Goal: Task Accomplishment & Management: Use online tool/utility

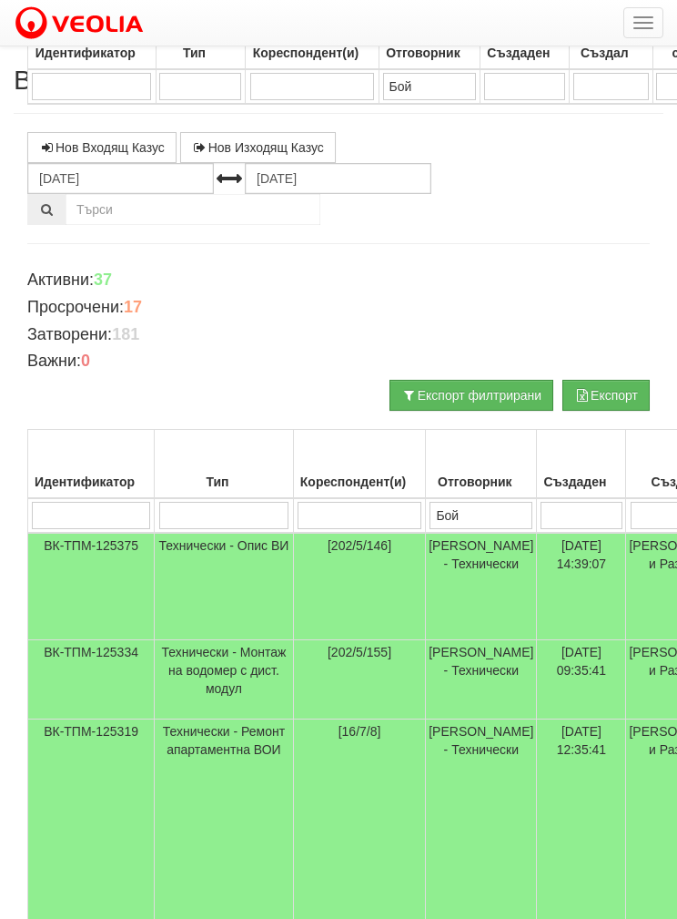
select select "40"
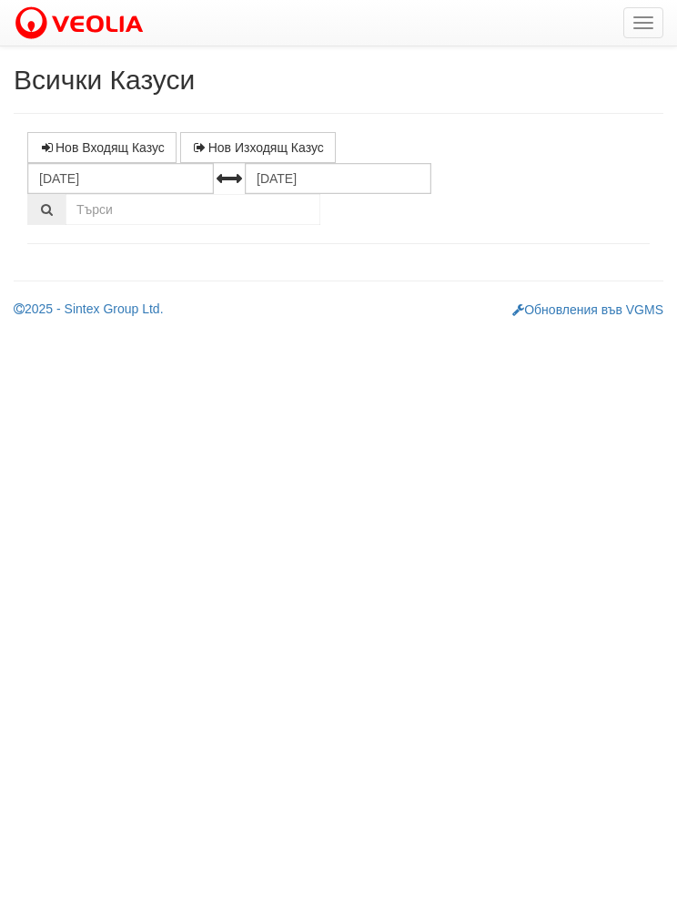
select select "1"
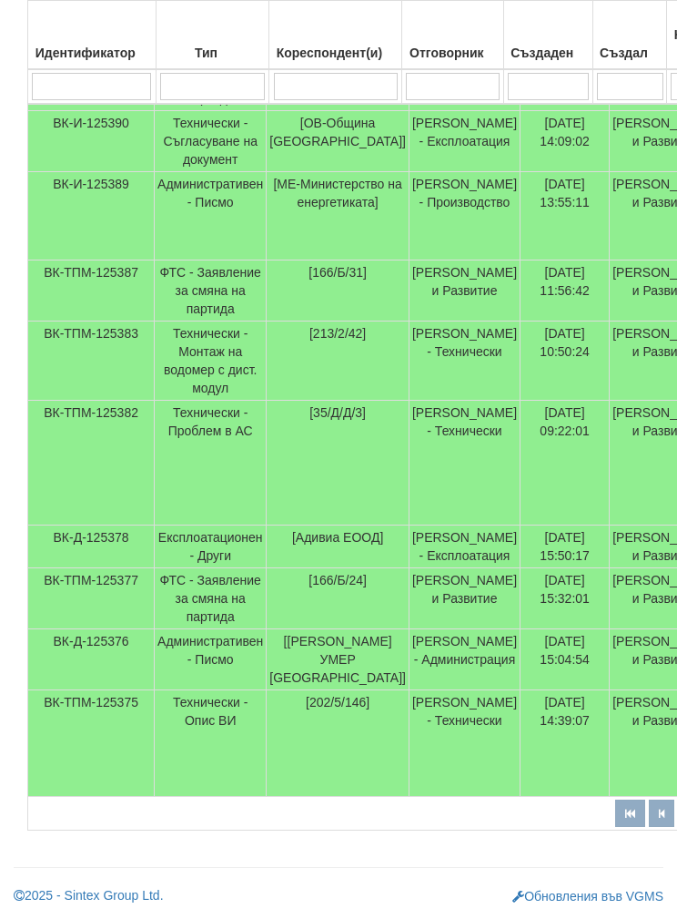
scroll to position [572, 0]
click at [80, 677] on td "ВК-Д-125376" at bounding box center [91, 659] width 127 height 61
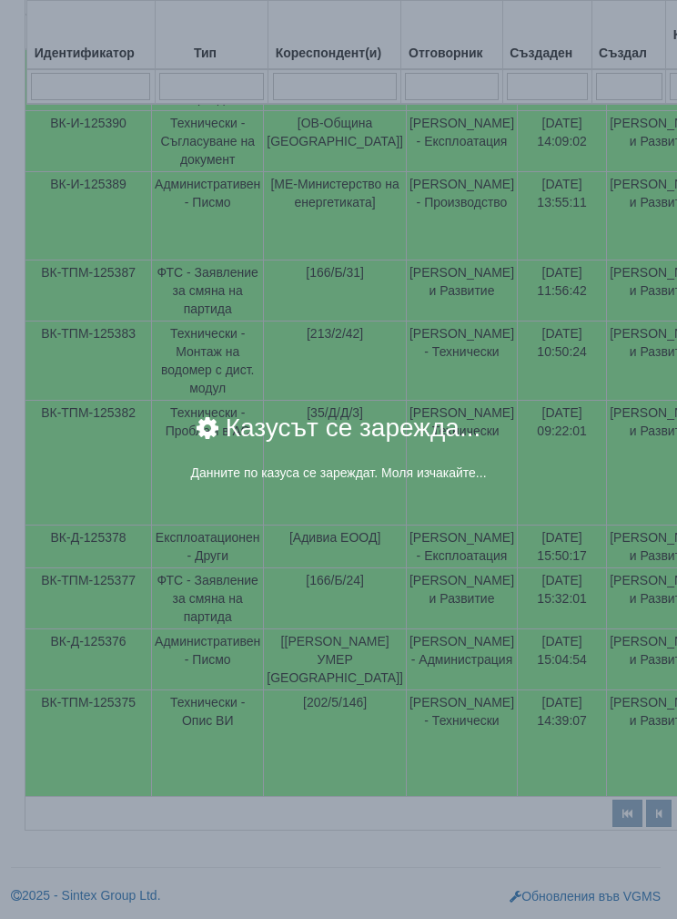
scroll to position [559, 0]
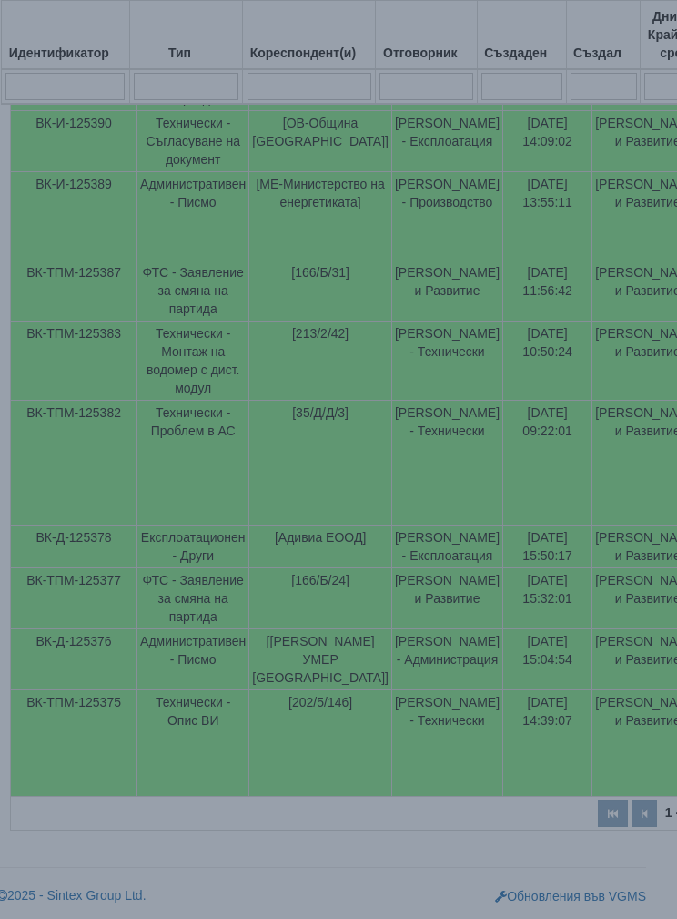
select select "1"
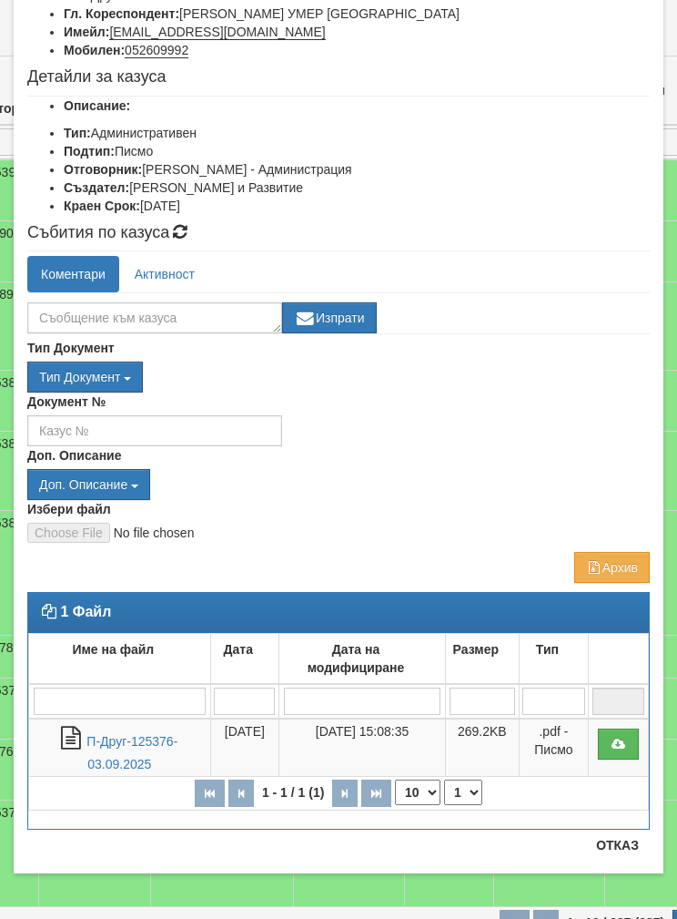
scroll to position [167, 0]
click at [617, 848] on button "Отказ" at bounding box center [617, 844] width 65 height 29
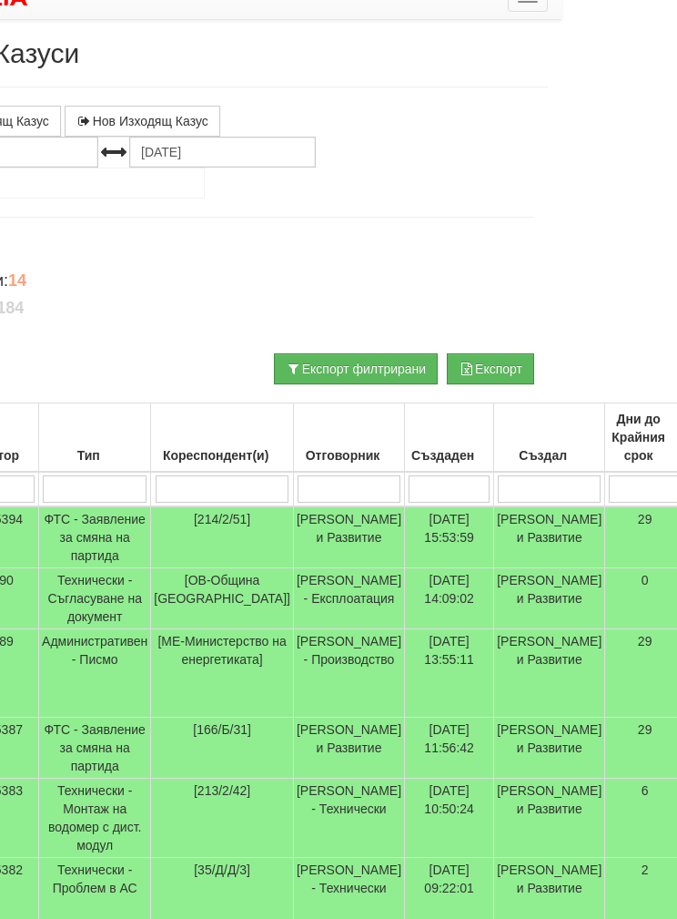
scroll to position [0, 116]
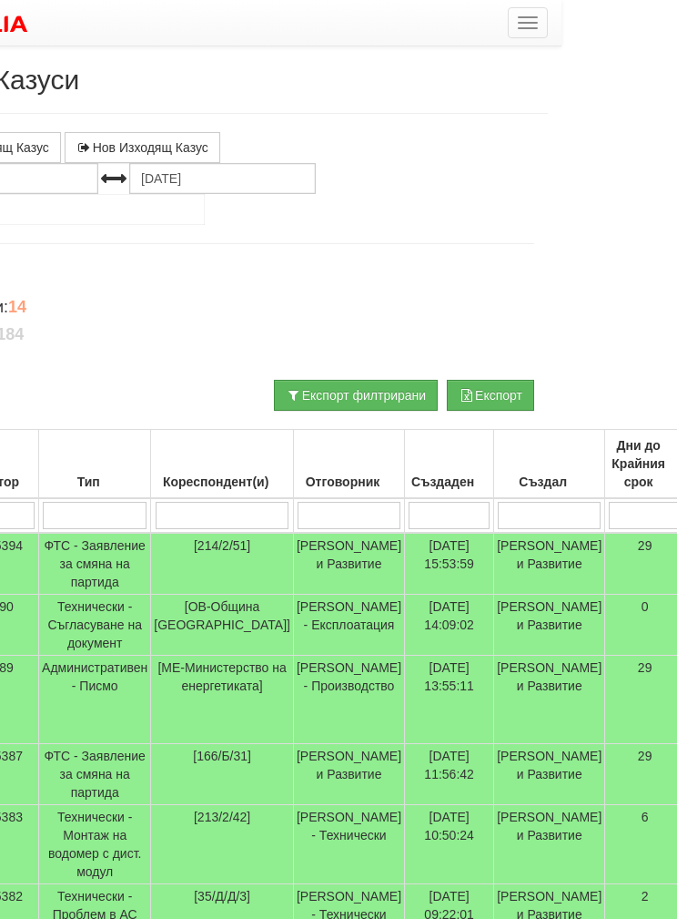
click at [533, 15] on button "button" at bounding box center [528, 22] width 40 height 31
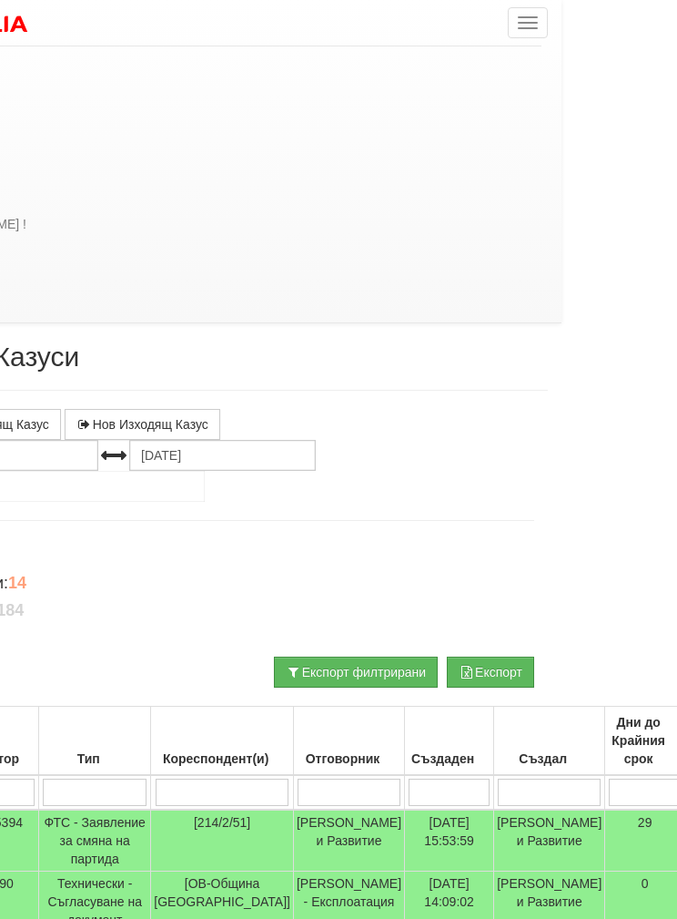
scroll to position [0, 0]
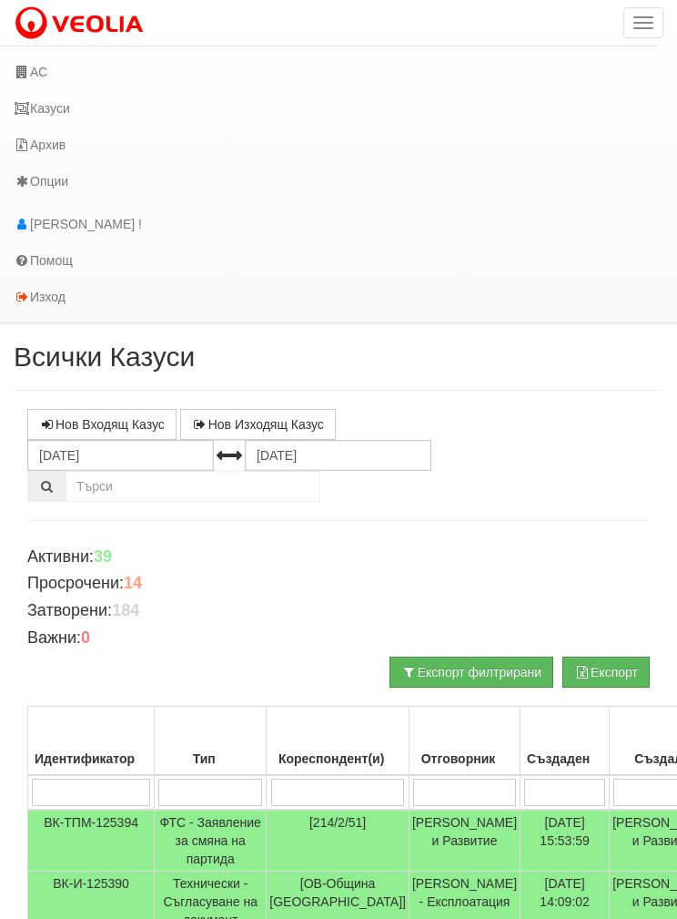
click at [49, 74] on link "АС" at bounding box center [328, 72] width 657 height 36
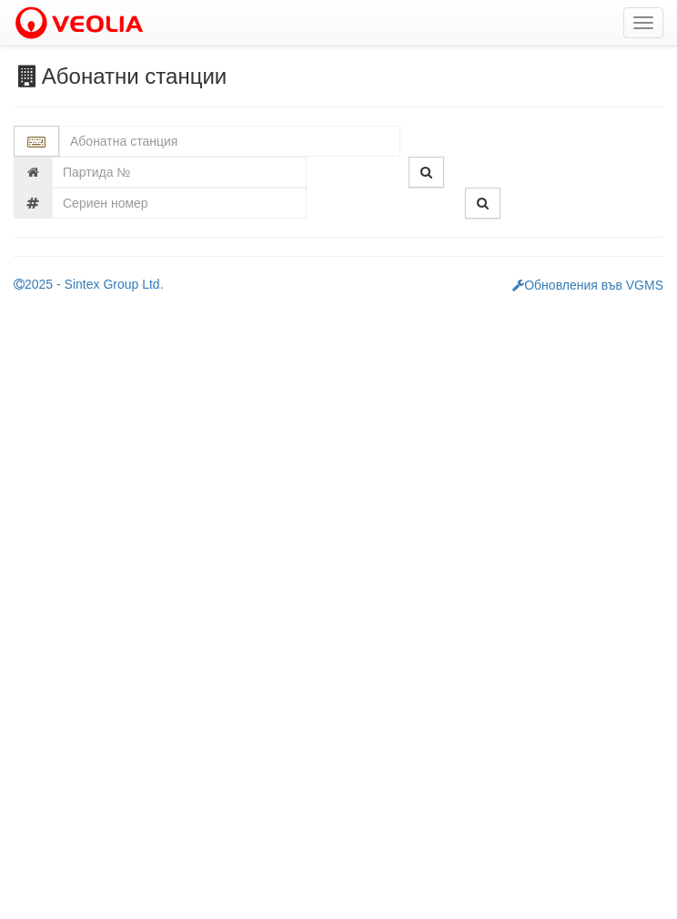
click at [118, 143] on input "text" at bounding box center [229, 141] width 341 height 31
click at [159, 170] on div "КАТ-УМЦ - Възраждане - "ВЕОЛИЯ"" at bounding box center [230, 169] width 336 height 21
type input "КАТ-УМЦ - Възраждане - "ВЕОЛИЯ""
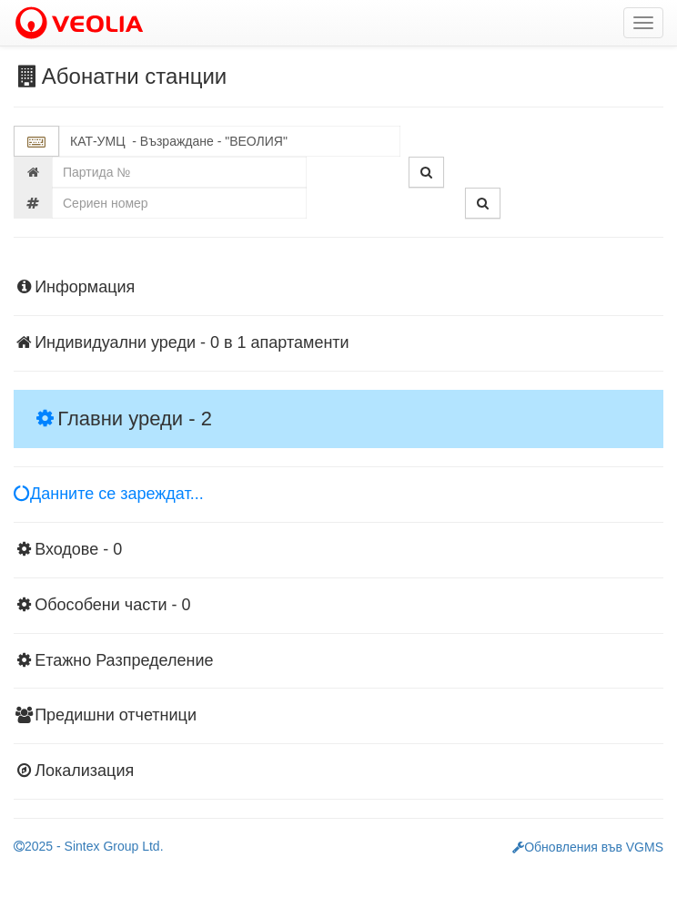
click at [98, 397] on h4 "Главни уреди - 2" at bounding box center [339, 419] width 650 height 58
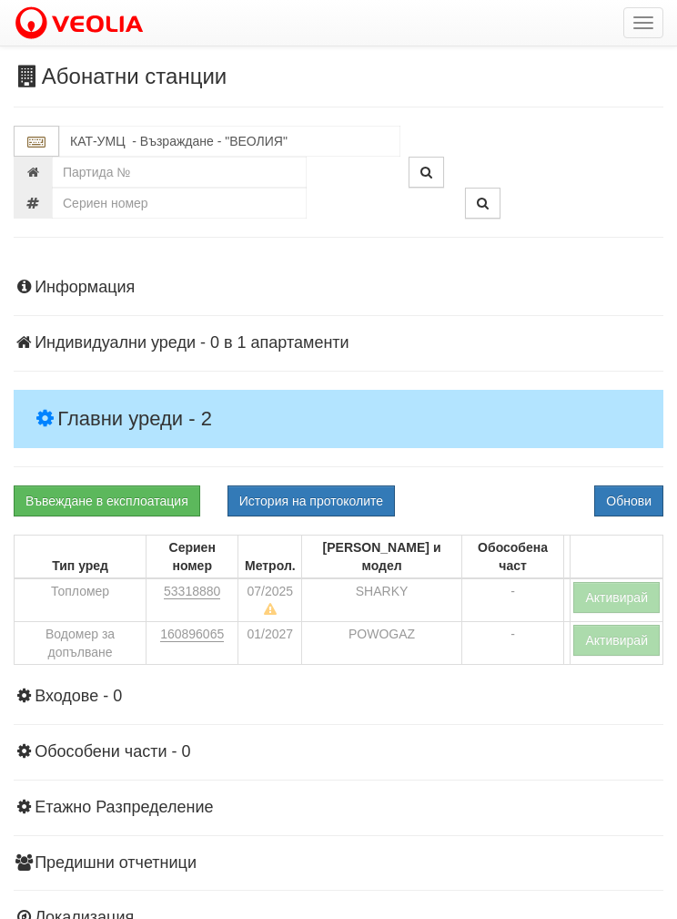
click at [603, 582] on button "Активирай" at bounding box center [617, 597] width 86 height 31
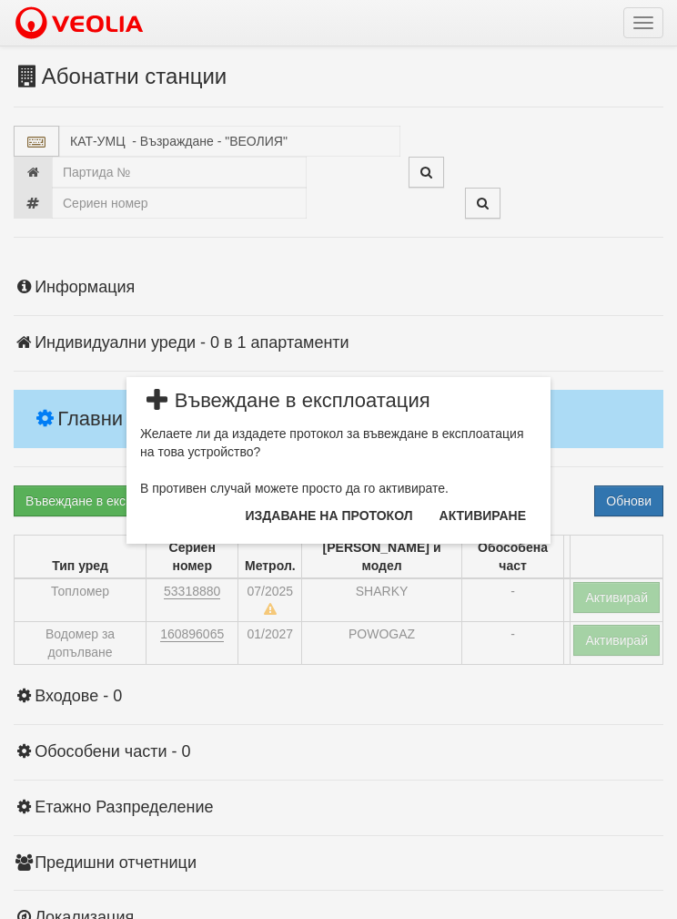
click at [289, 511] on button "Издаване на протокол" at bounding box center [329, 515] width 189 height 29
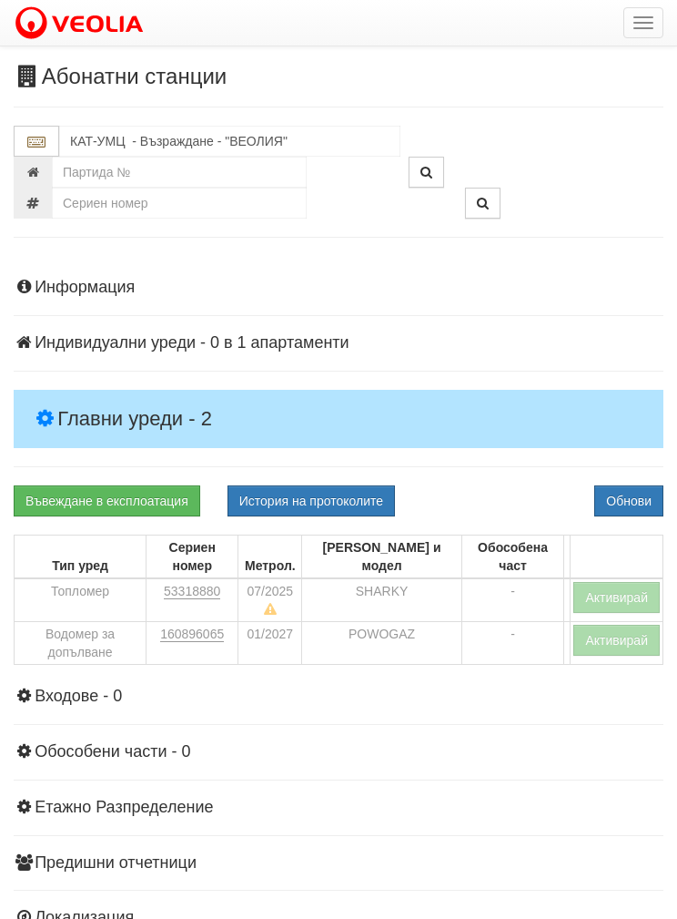
click at [625, 492] on button "Обнови" at bounding box center [628, 500] width 69 height 31
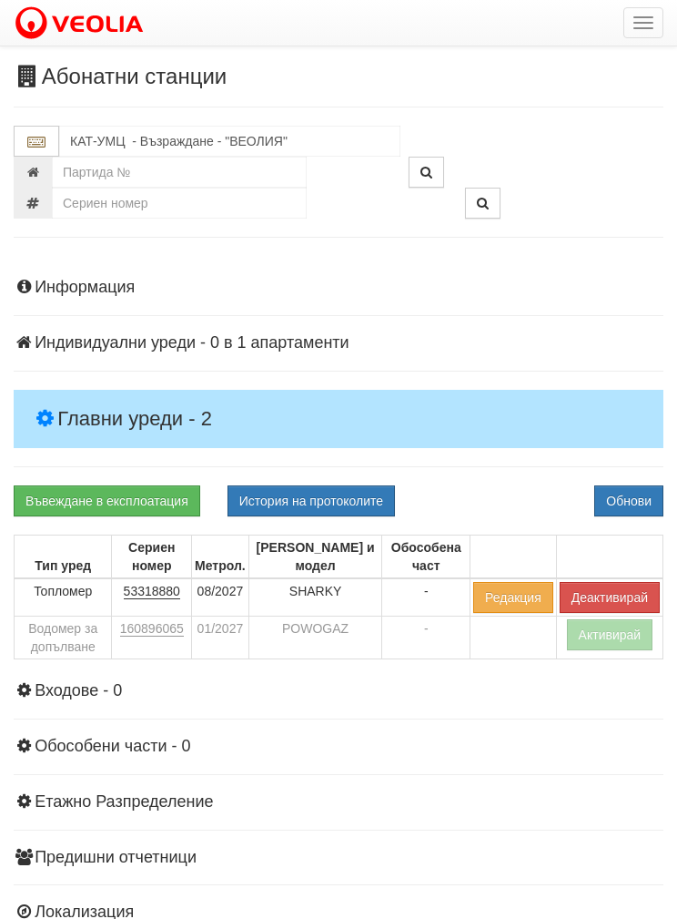
click at [613, 638] on button "Активирай" at bounding box center [610, 634] width 86 height 31
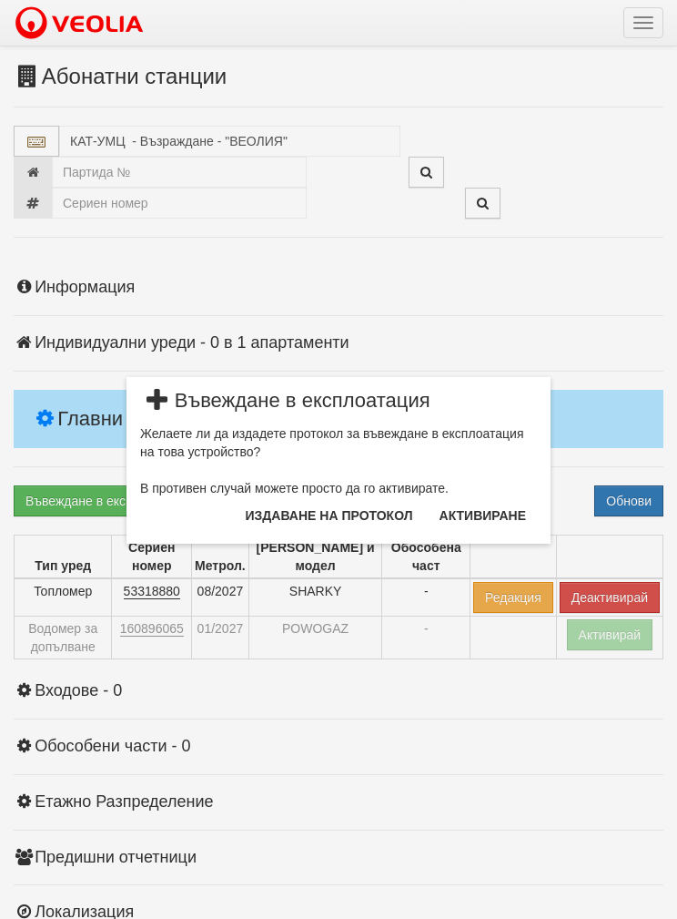
click at [290, 511] on button "Издаване на протокол" at bounding box center [329, 515] width 189 height 29
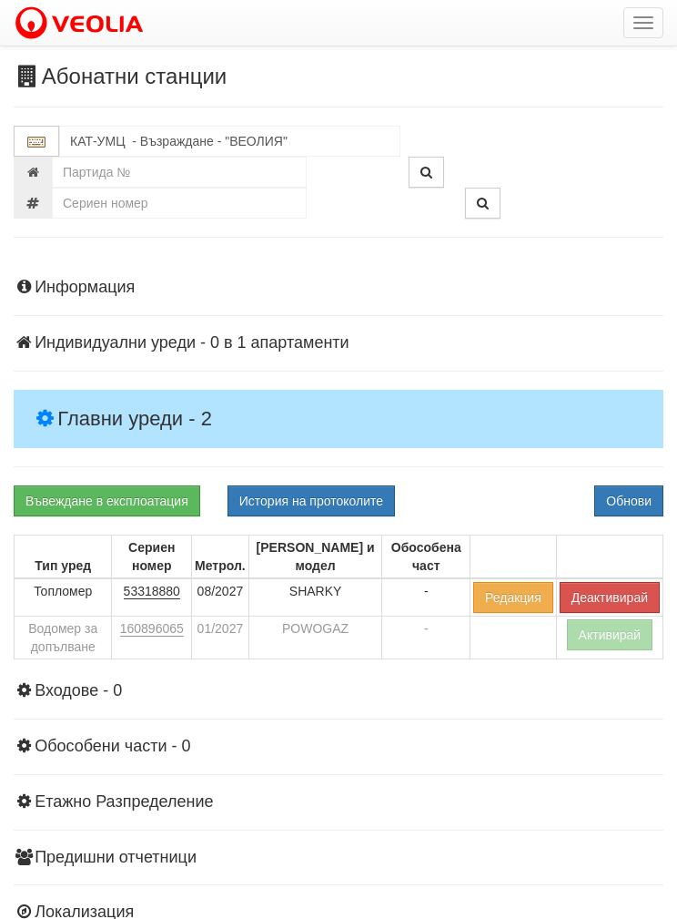
click at [643, 494] on button "Обнови" at bounding box center [628, 500] width 69 height 31
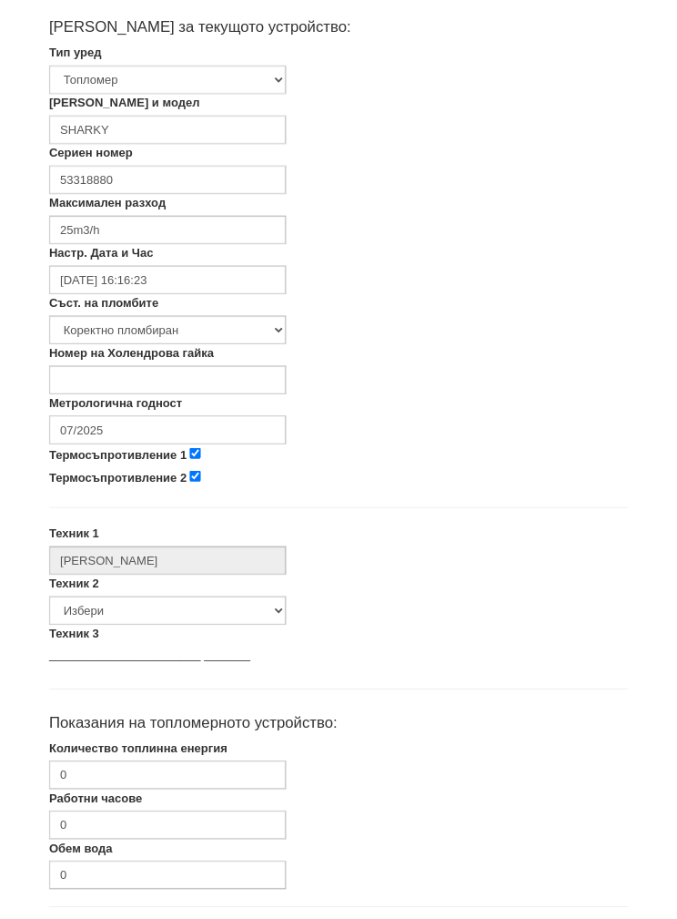
scroll to position [380, 0]
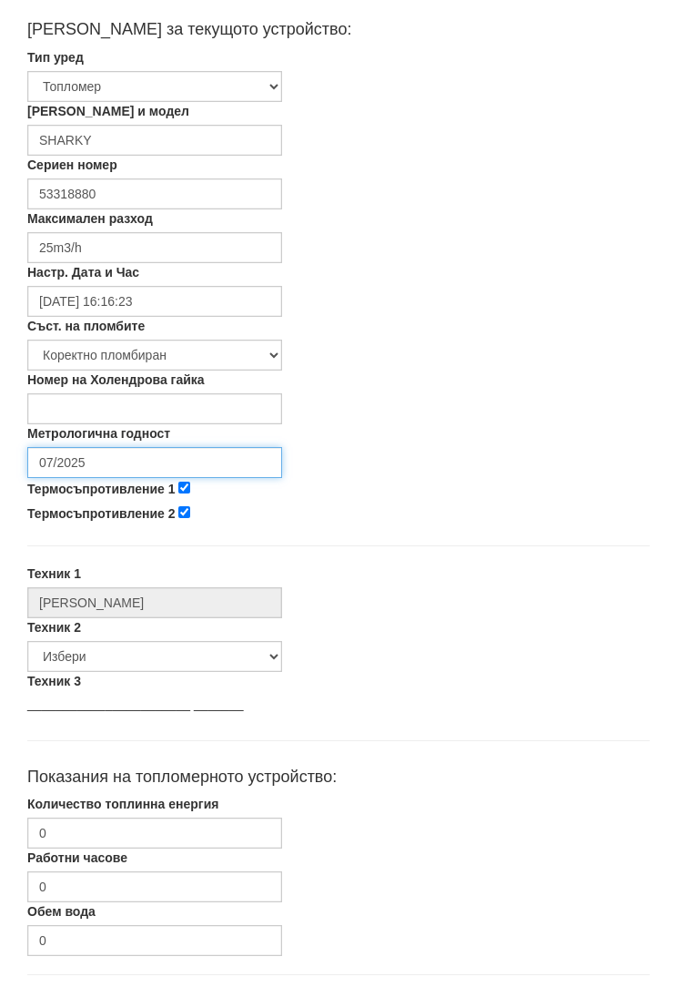
click at [107, 464] on input "07/2025" at bounding box center [154, 462] width 255 height 31
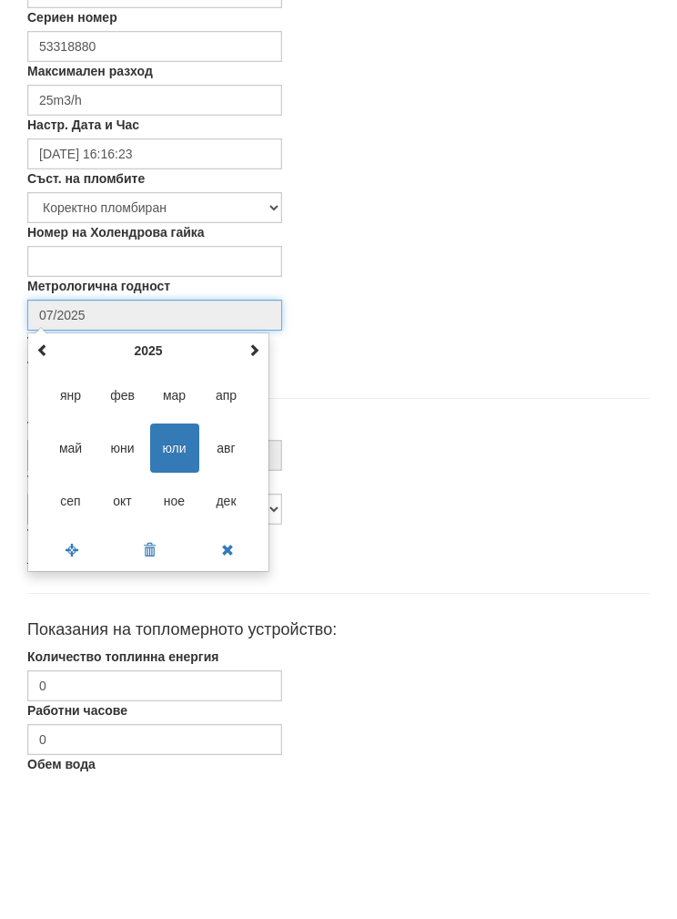
click at [262, 484] on th at bounding box center [254, 497] width 22 height 27
click at [260, 484] on th at bounding box center [254, 497] width 22 height 27
click at [259, 491] on span at bounding box center [254, 497] width 13 height 13
click at [258, 491] on span at bounding box center [254, 497] width 13 height 13
click at [227, 571] on span "авг" at bounding box center [226, 595] width 49 height 49
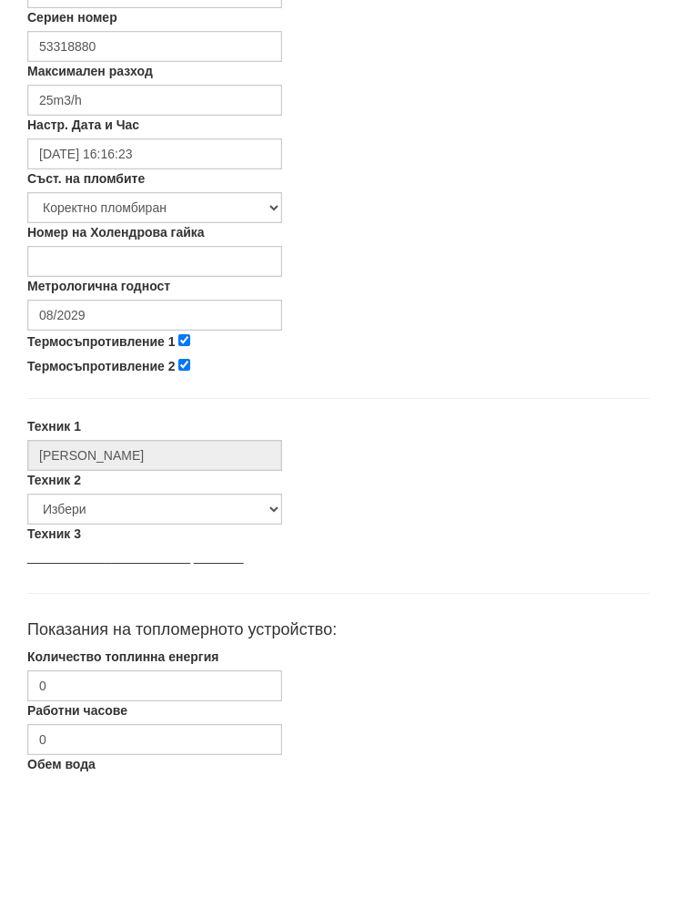
scroll to position [526, 0]
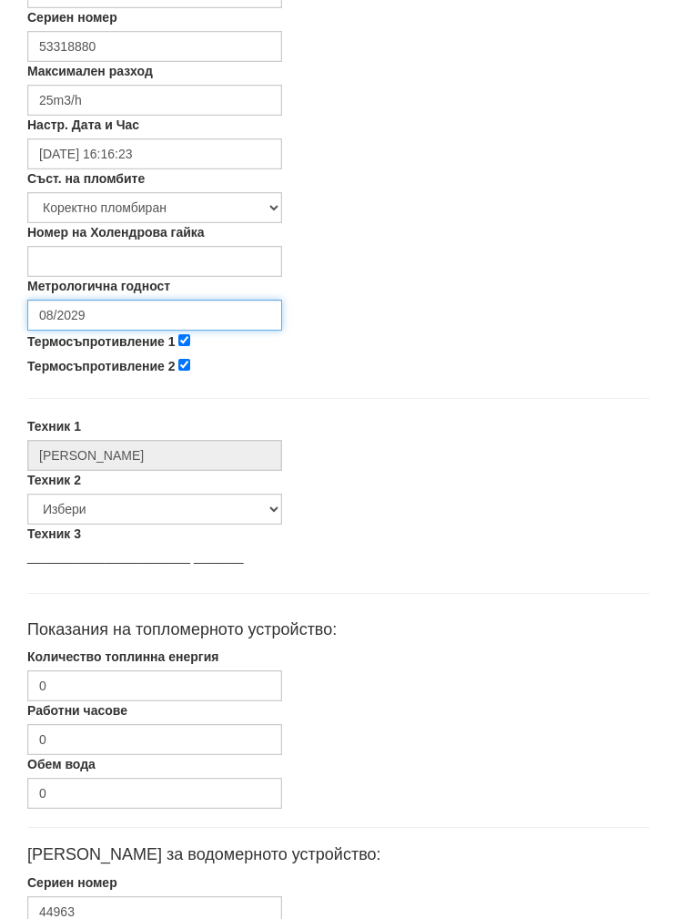
click at [111, 311] on input "08/2029" at bounding box center [154, 315] width 255 height 31
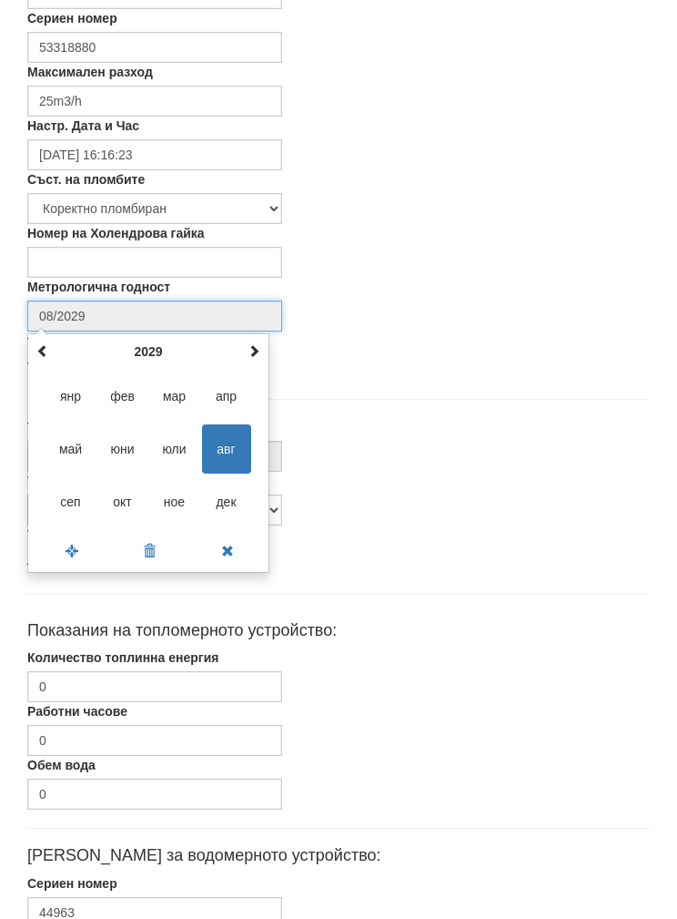
click at [50, 343] on th at bounding box center [43, 351] width 22 height 27
click at [51, 341] on th at bounding box center [43, 351] width 22 height 27
click at [236, 442] on span "авг" at bounding box center [226, 448] width 49 height 49
type input "08/2027"
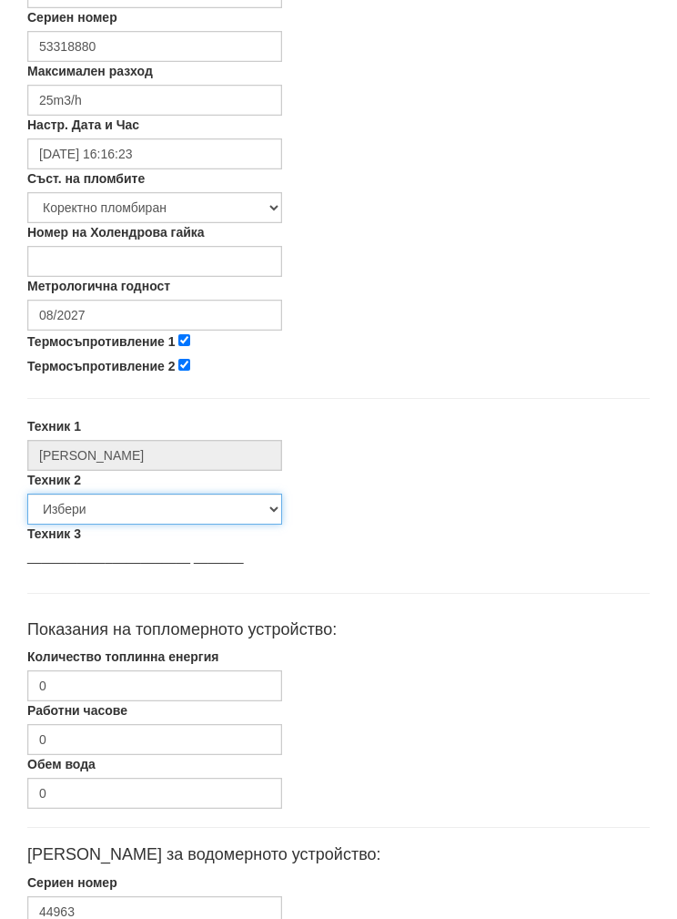
click at [119, 515] on select "Избери [PERSON_NAME] [PERSON_NAME] [PERSON_NAME] [PERSON_NAME] [PERSON_NAME] [P…" at bounding box center [154, 509] width 255 height 31
select select "5d4615a0-9cef-4004-86a5-26aa391ad5dd"
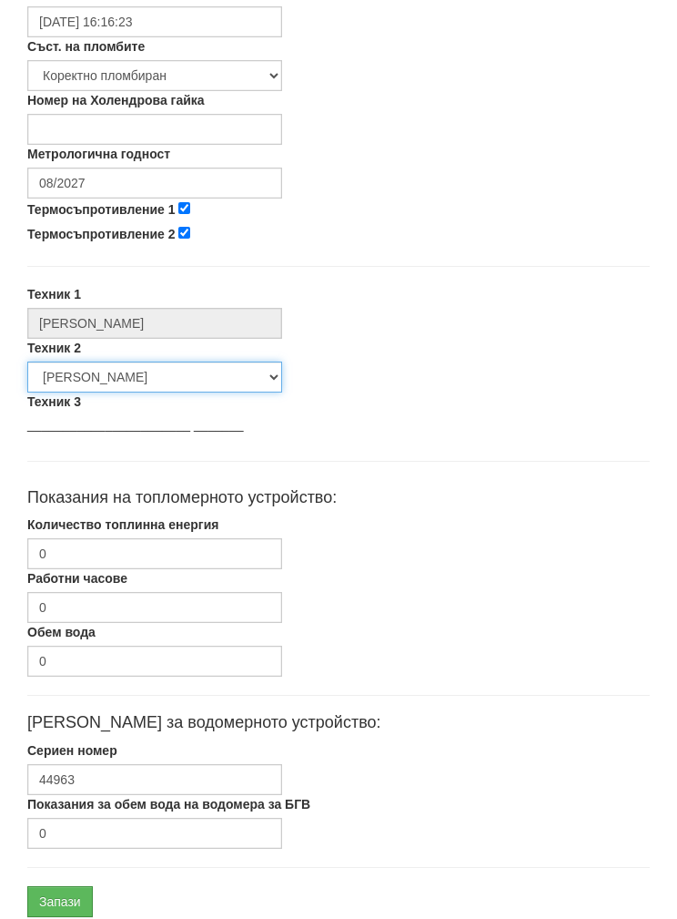
scroll to position [654, 0]
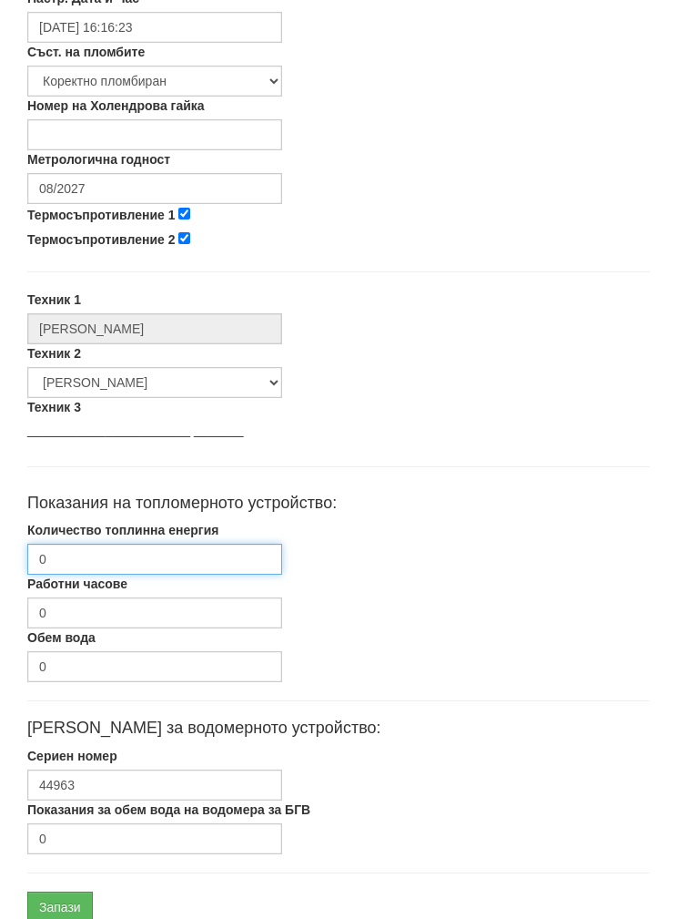
click at [92, 554] on input "0" at bounding box center [154, 558] width 255 height 31
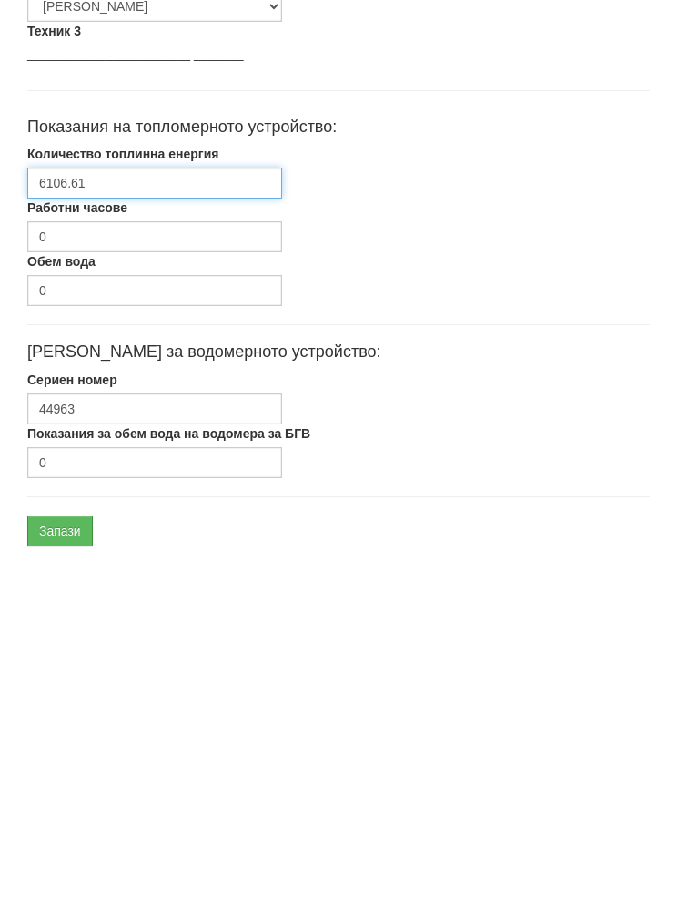
scroll to position [726, 0]
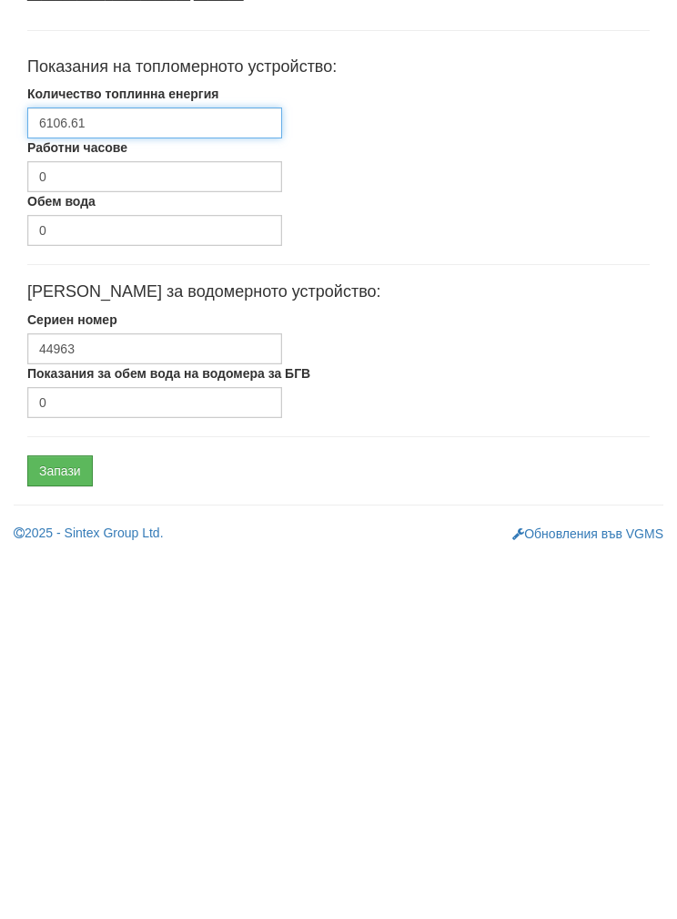
type input "6106.61"
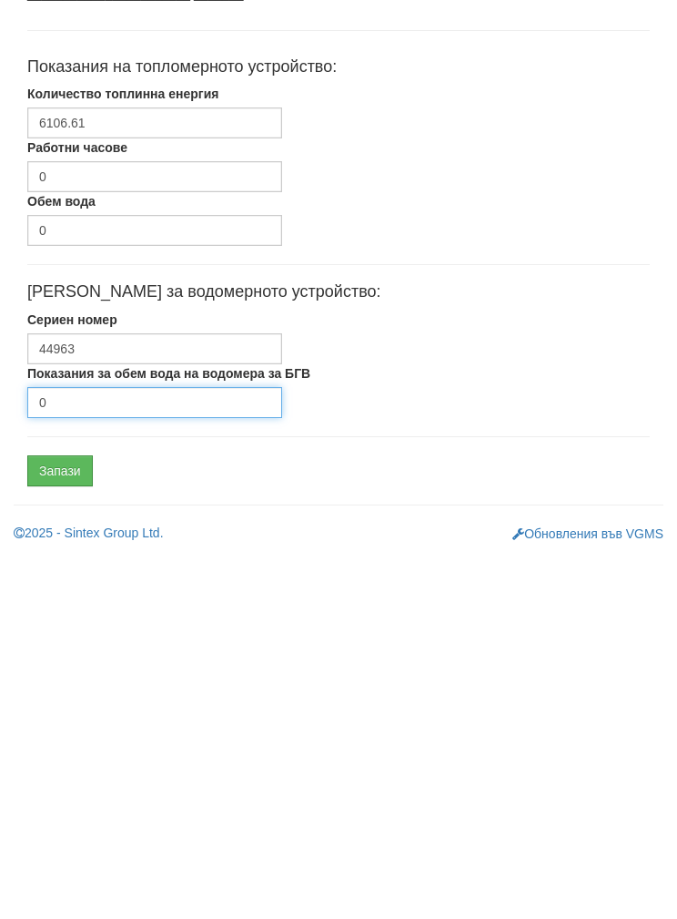
click at [137, 750] on input "0" at bounding box center [154, 765] width 255 height 31
type input "462"
click at [55, 818] on input "Запази" at bounding box center [60, 833] width 66 height 31
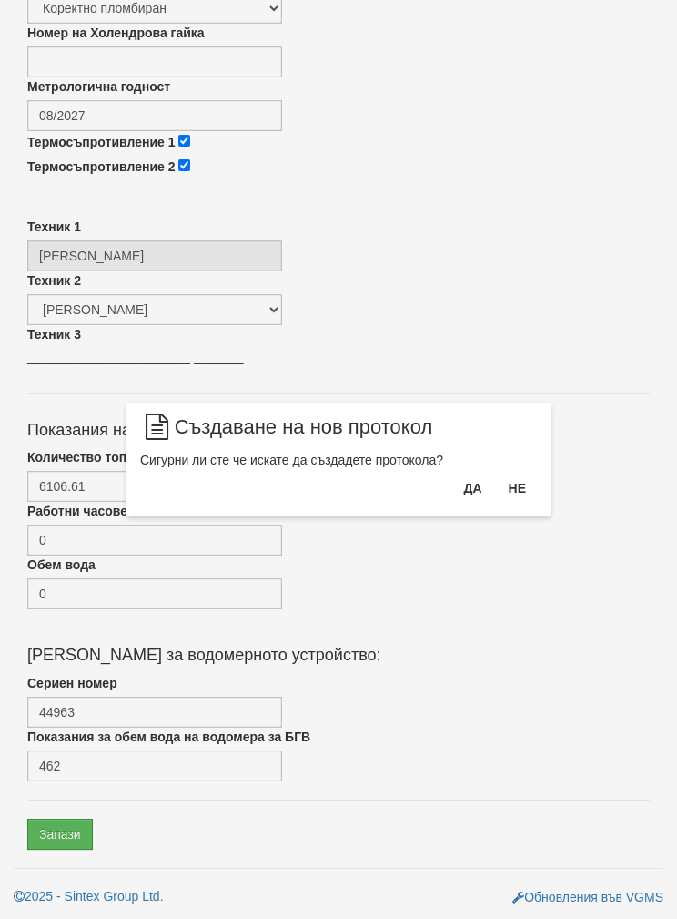
click at [457, 496] on button "Да" at bounding box center [472, 487] width 40 height 29
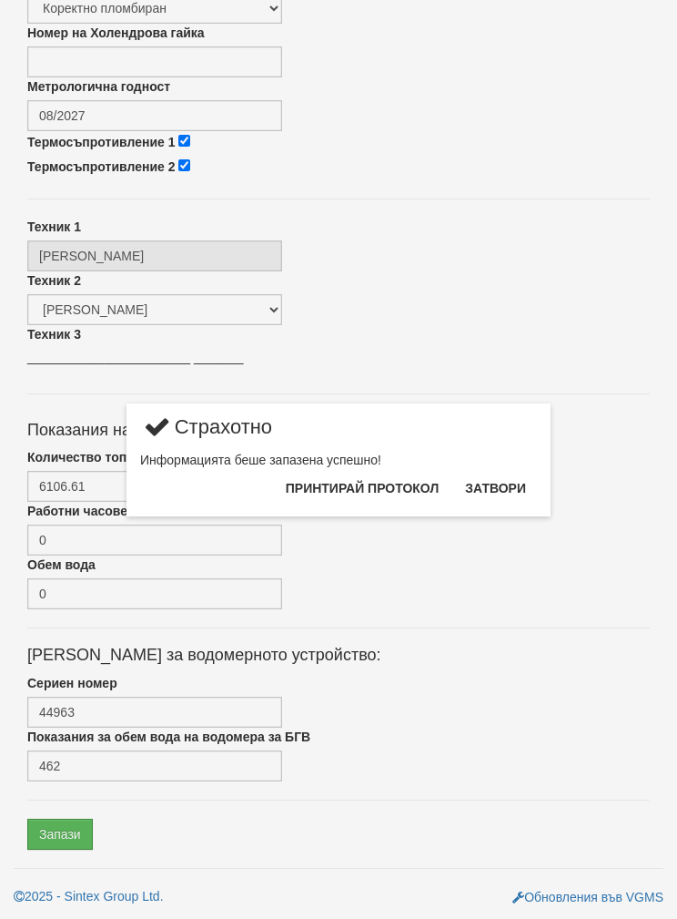
click at [506, 493] on button "Затвори" at bounding box center [495, 487] width 83 height 29
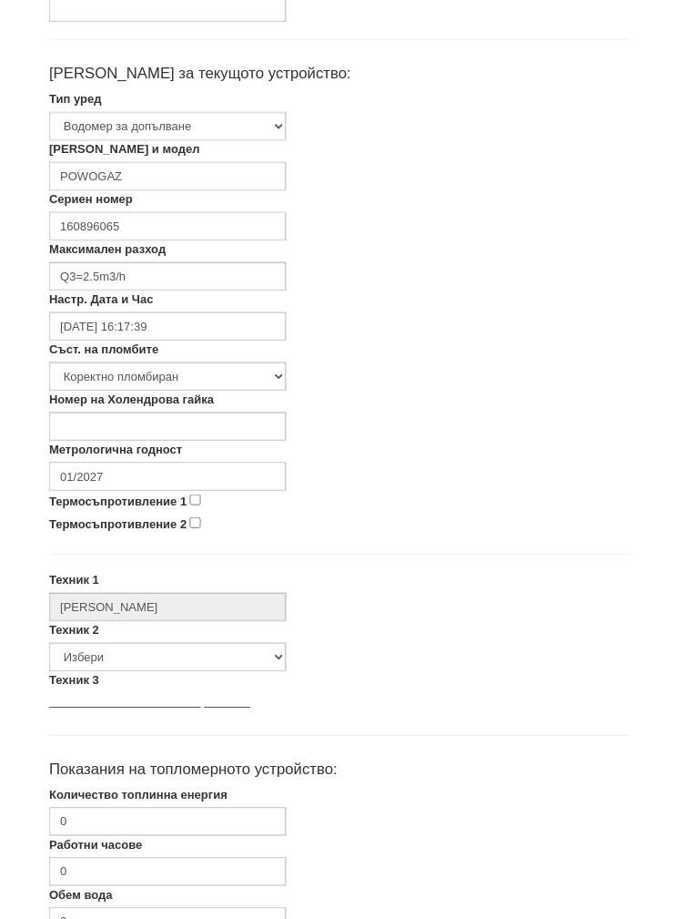
scroll to position [324, 0]
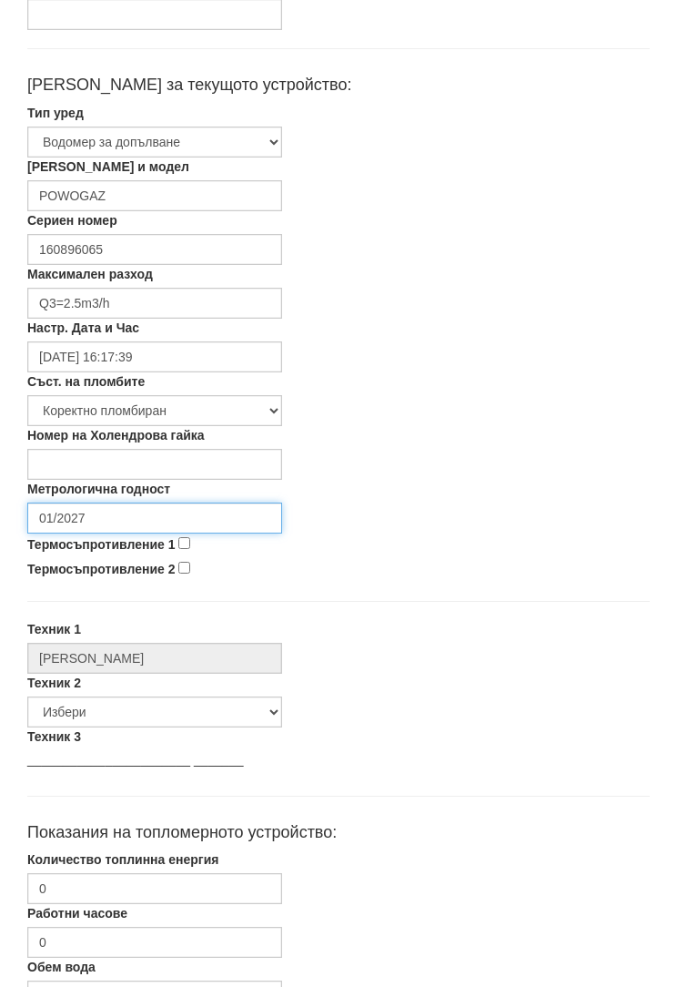
click at [113, 522] on input "01/2027" at bounding box center [154, 518] width 255 height 31
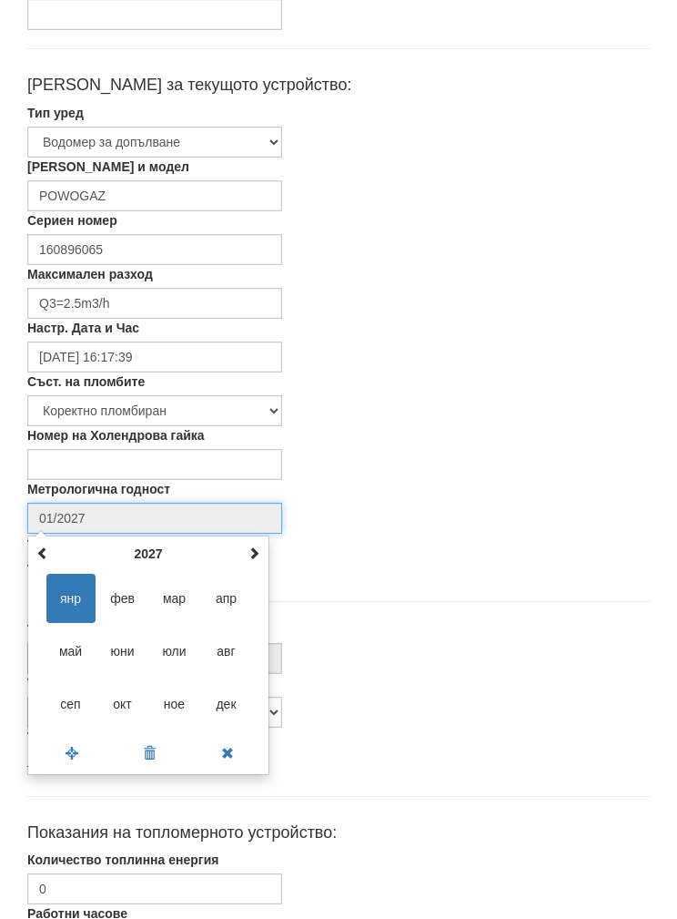
click at [261, 563] on th at bounding box center [254, 553] width 22 height 27
click at [251, 548] on span at bounding box center [254, 552] width 13 height 13
click at [232, 543] on th "2029" at bounding box center [148, 553] width 189 height 27
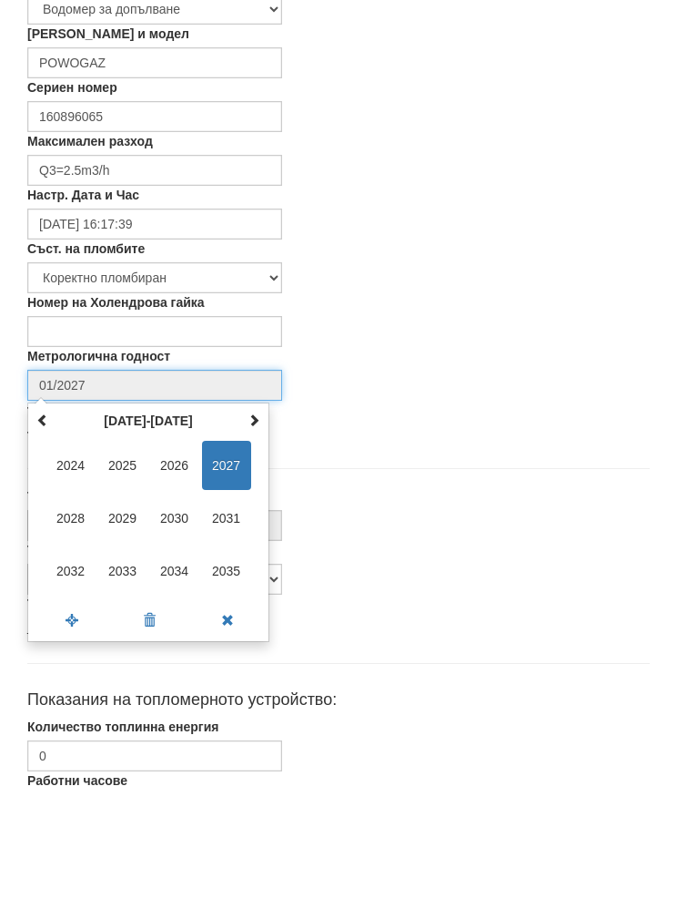
click at [121, 626] on span "2029" at bounding box center [122, 650] width 49 height 49
click at [228, 626] on span "авг" at bounding box center [226, 650] width 49 height 49
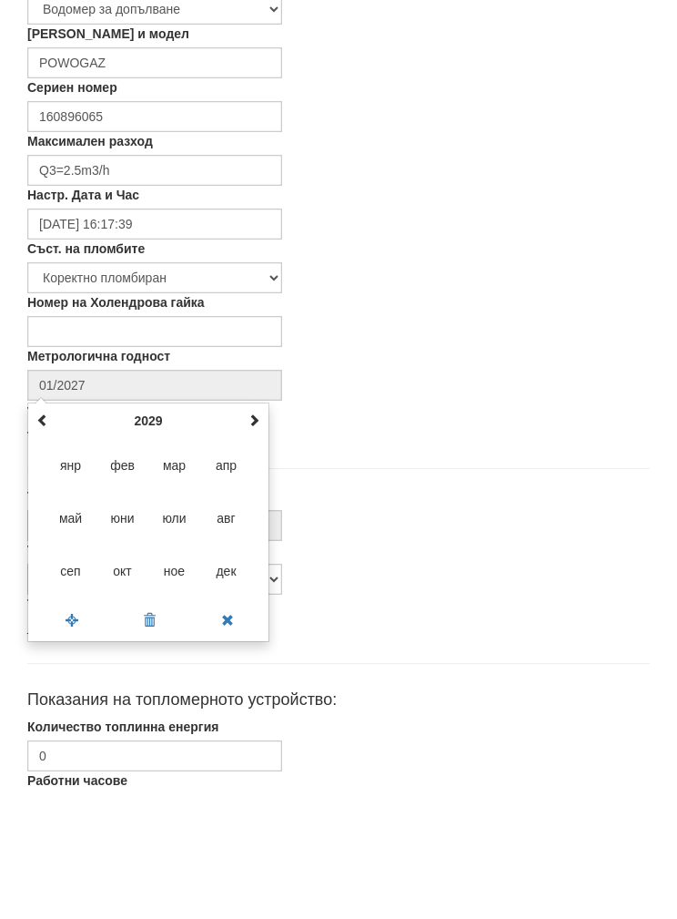
type input "08/2029"
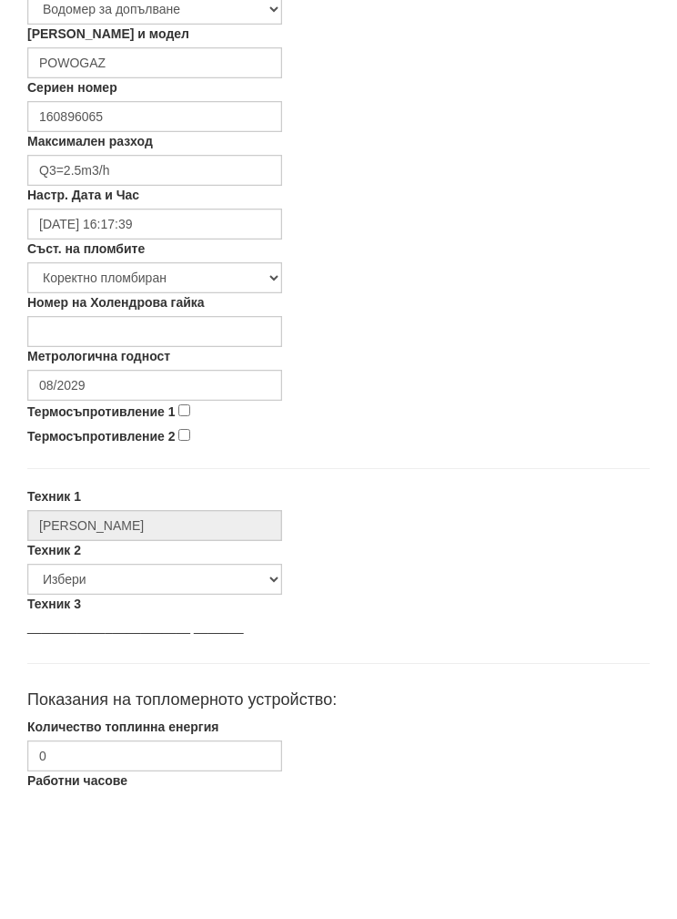
scroll to position [457, 0]
click at [154, 581] on select "Избери [PERSON_NAME] [PERSON_NAME] [PERSON_NAME] [PERSON_NAME] [PERSON_NAME] [P…" at bounding box center [154, 579] width 255 height 31
select select "5d4615a0-9cef-4004-86a5-26aa391ad5dd"
click at [156, 751] on input "0" at bounding box center [154, 755] width 255 height 31
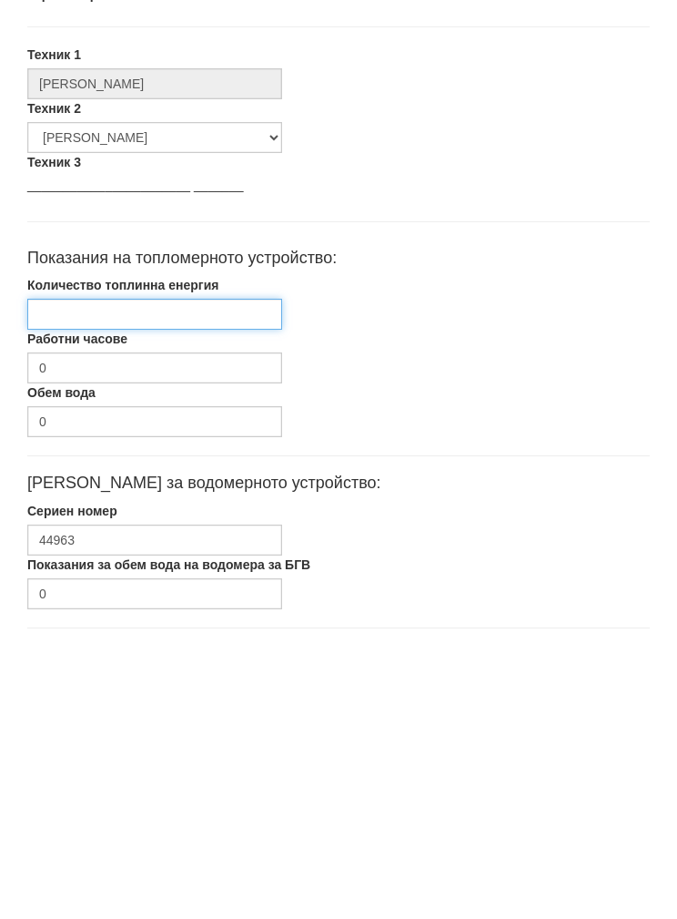
type input "5"
type input "6106.61"
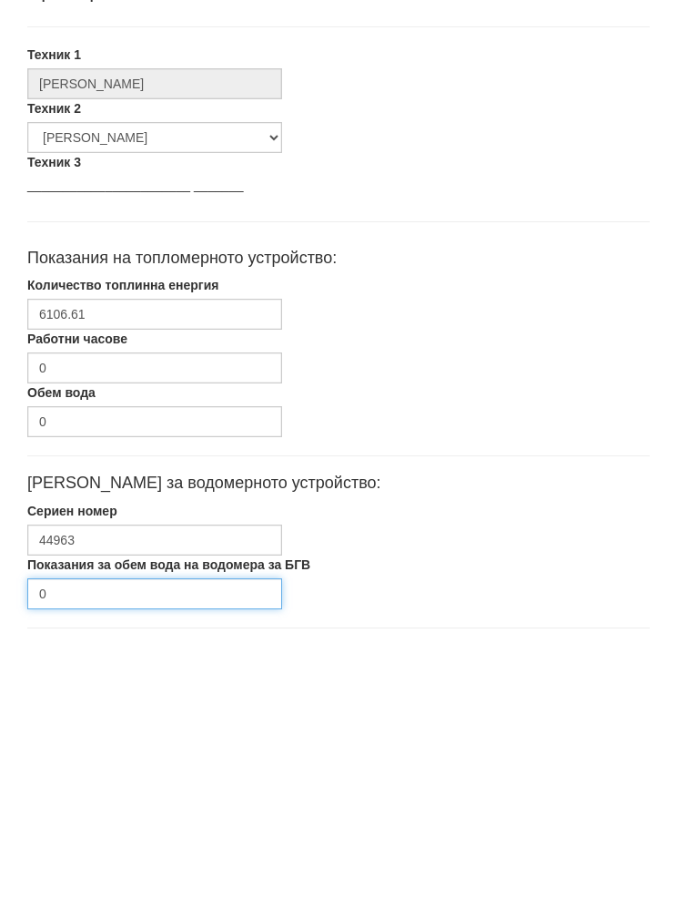
click at [157, 869] on input "0" at bounding box center [154, 884] width 255 height 31
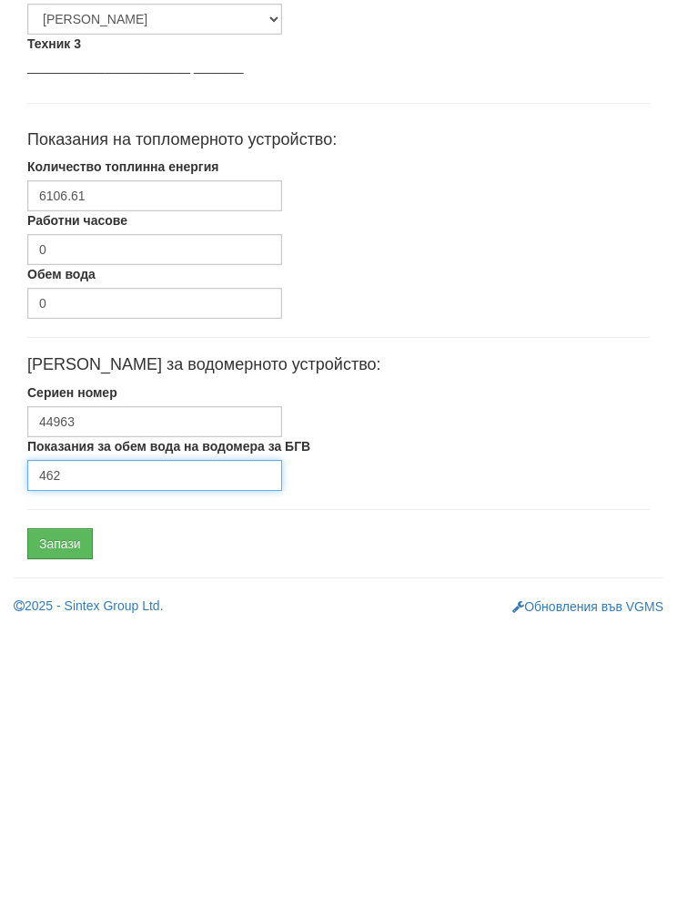
type input "462"
click at [49, 818] on input "Запази" at bounding box center [60, 833] width 66 height 31
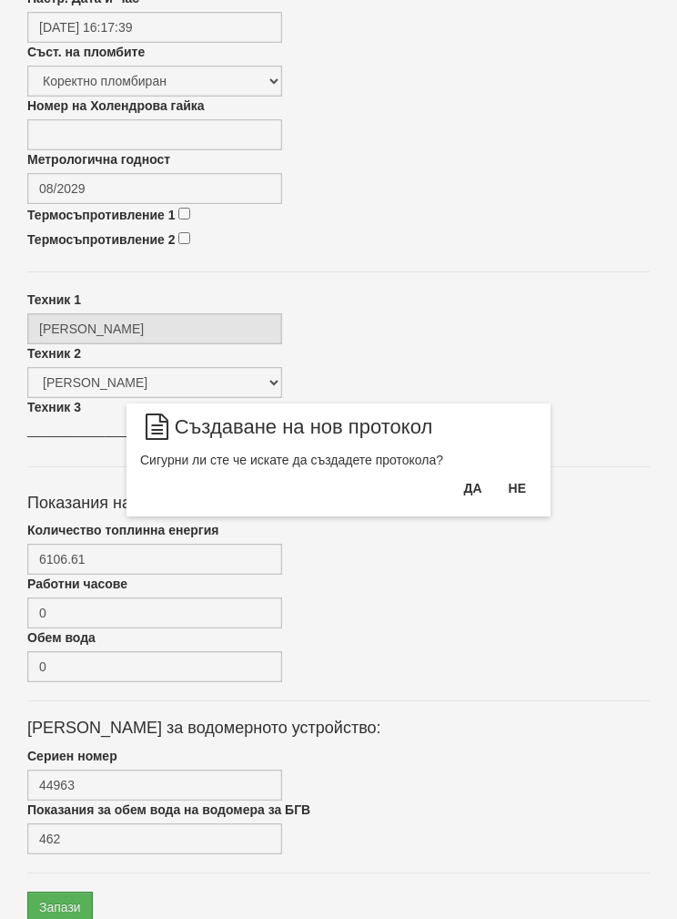
click at [470, 496] on button "Да" at bounding box center [472, 487] width 40 height 29
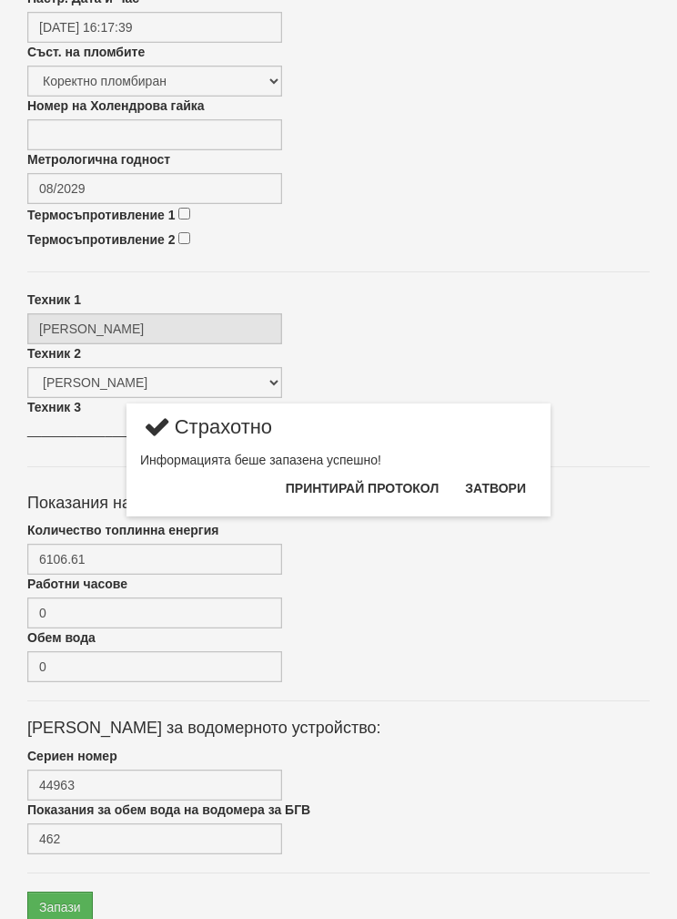
click at [518, 486] on button "Затвори" at bounding box center [495, 487] width 83 height 29
